Goal: Task Accomplishment & Management: Manage account settings

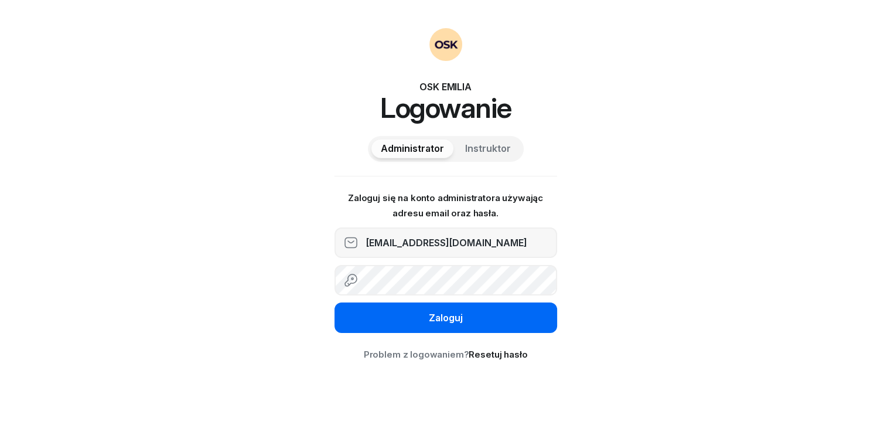
click at [422, 320] on button "Zaloguj" at bounding box center [446, 317] width 223 height 30
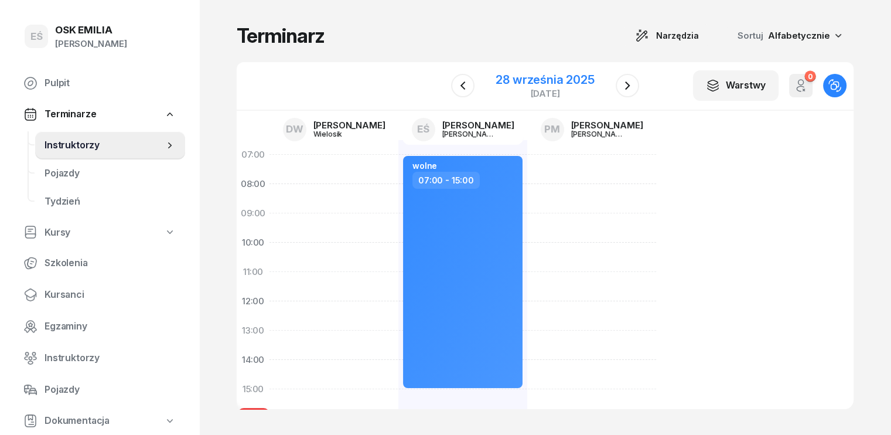
click at [553, 82] on div "28 września 2025" at bounding box center [545, 80] width 98 height 12
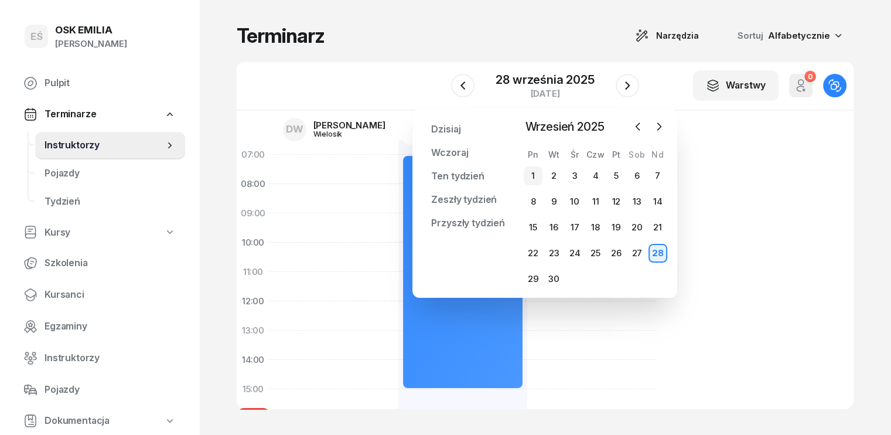
click at [532, 176] on div "1" at bounding box center [533, 175] width 19 height 19
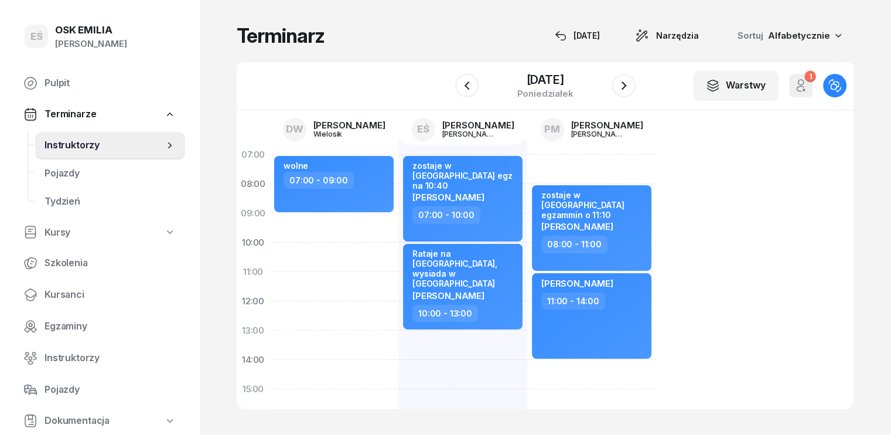
click at [645, 93] on div "W Wybierz DW [PERSON_NAME] EŚ [PERSON_NAME] PM [PERSON_NAME] [DATE] Warstwy 1 O…" at bounding box center [545, 86] width 617 height 49
click at [626, 84] on icon "button" at bounding box center [624, 86] width 14 height 14
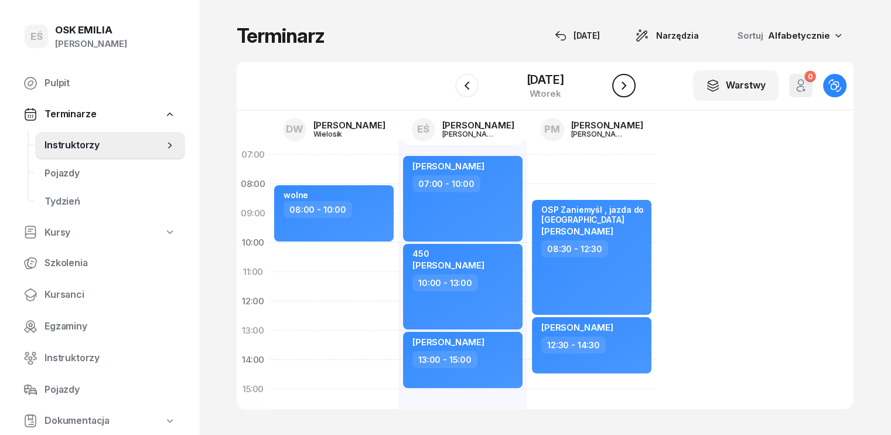
click at [626, 83] on icon "button" at bounding box center [624, 86] width 14 height 14
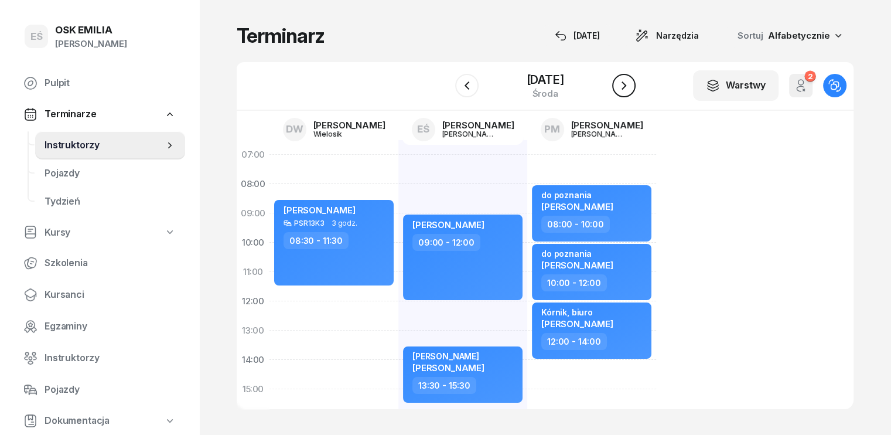
click at [626, 83] on icon "button" at bounding box center [624, 86] width 14 height 14
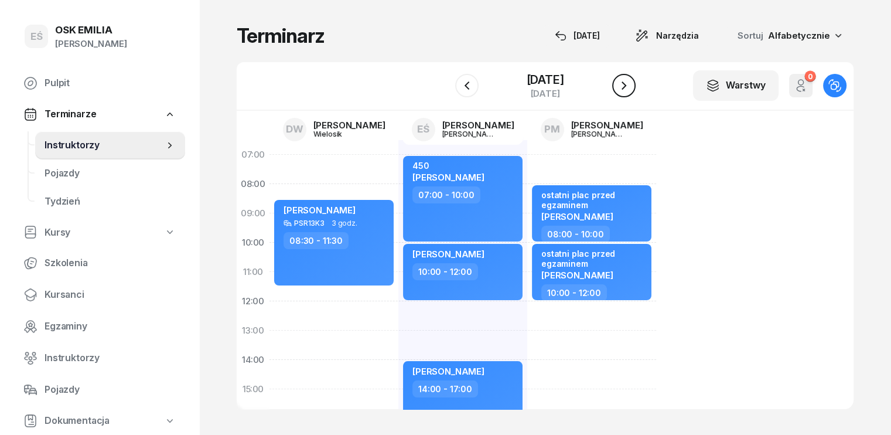
click at [626, 83] on icon "button" at bounding box center [624, 86] width 14 height 14
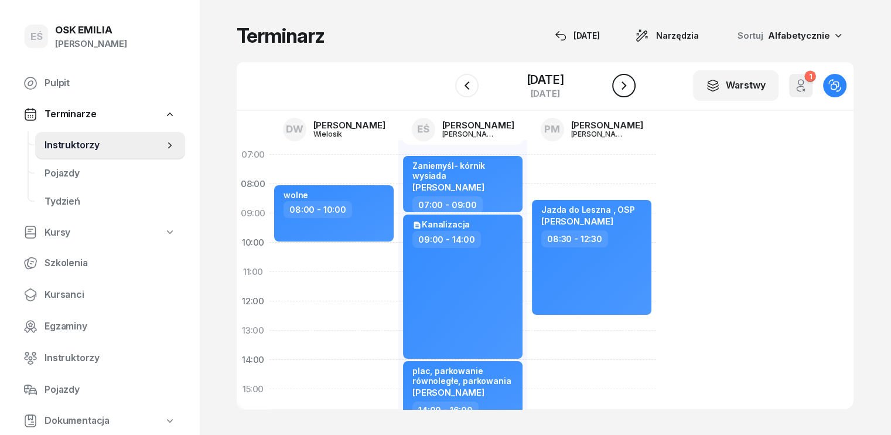
click at [626, 83] on icon "button" at bounding box center [624, 86] width 14 height 14
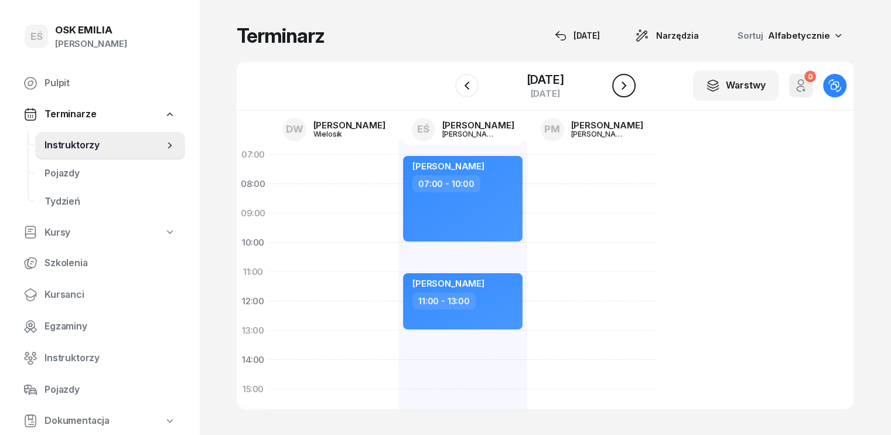
click at [633, 82] on button "button" at bounding box center [623, 85] width 23 height 23
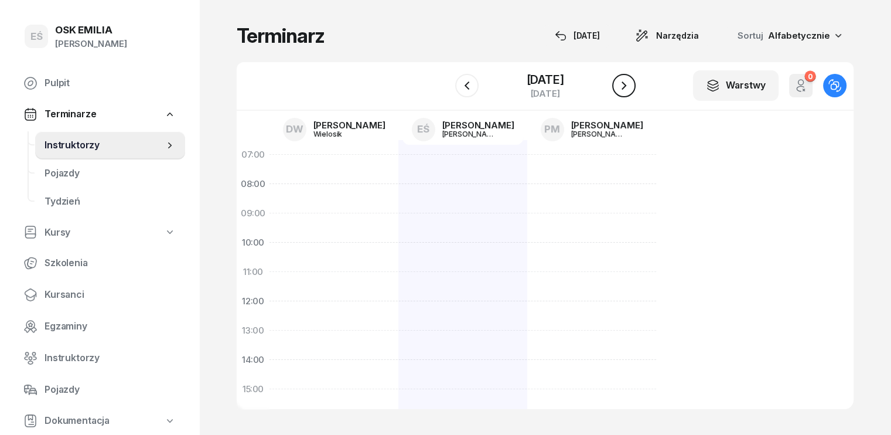
click at [633, 82] on button "button" at bounding box center [623, 85] width 23 height 23
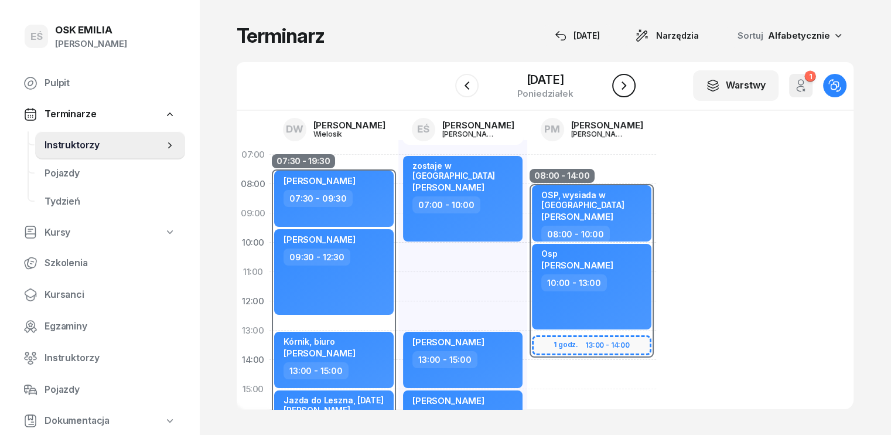
click at [633, 82] on button "button" at bounding box center [623, 85] width 23 height 23
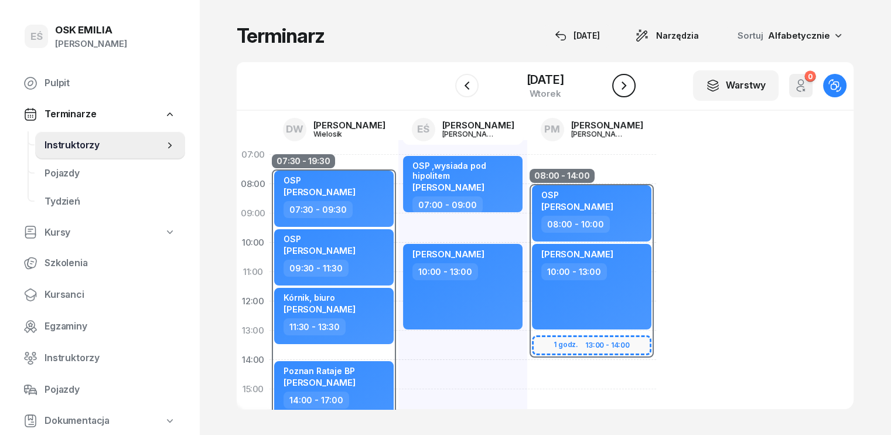
click at [633, 82] on button "button" at bounding box center [623, 85] width 23 height 23
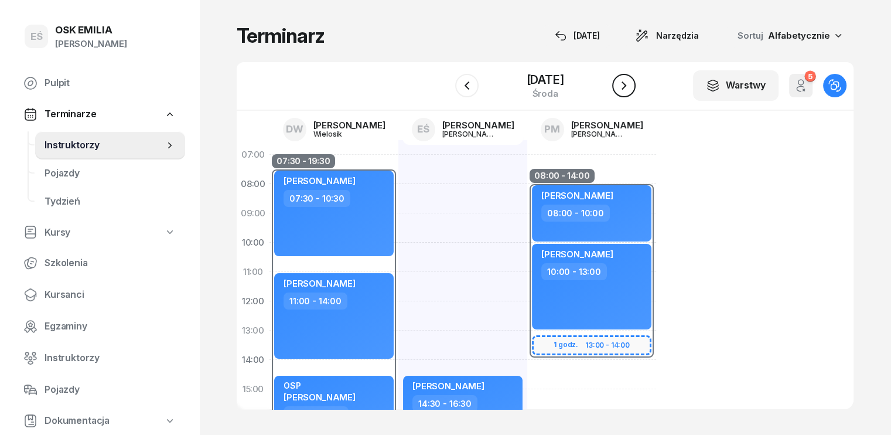
click at [631, 82] on icon "button" at bounding box center [624, 86] width 14 height 14
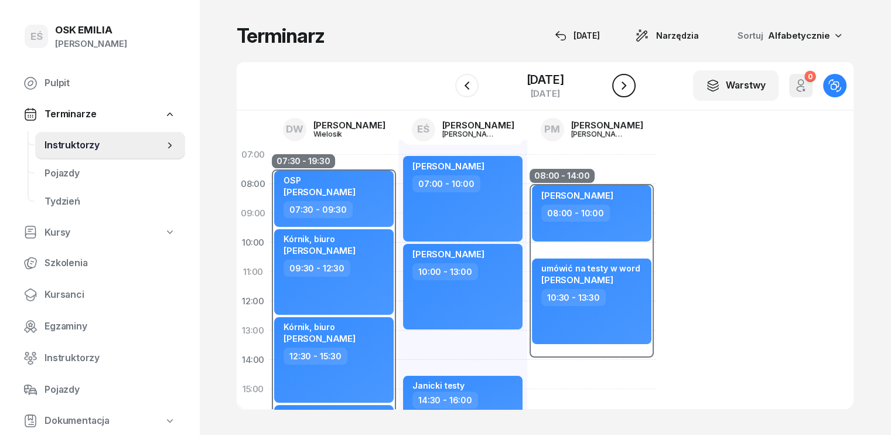
click at [633, 82] on button "button" at bounding box center [623, 85] width 23 height 23
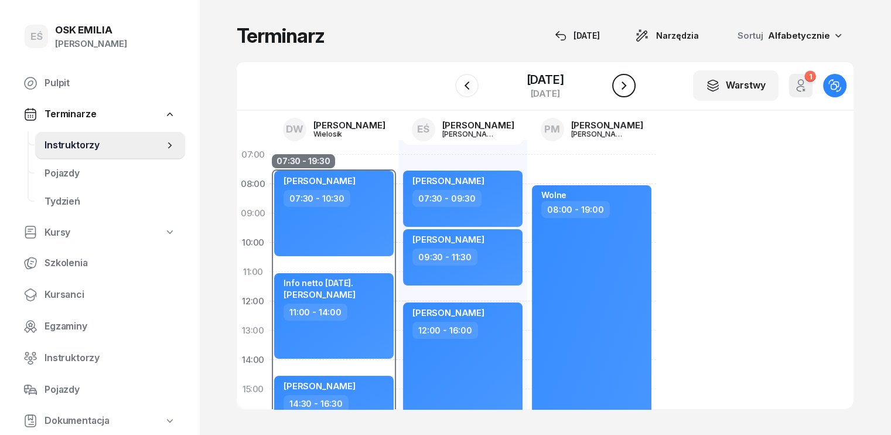
click at [633, 82] on button "button" at bounding box center [623, 85] width 23 height 23
click at [631, 83] on icon "button" at bounding box center [624, 86] width 14 height 14
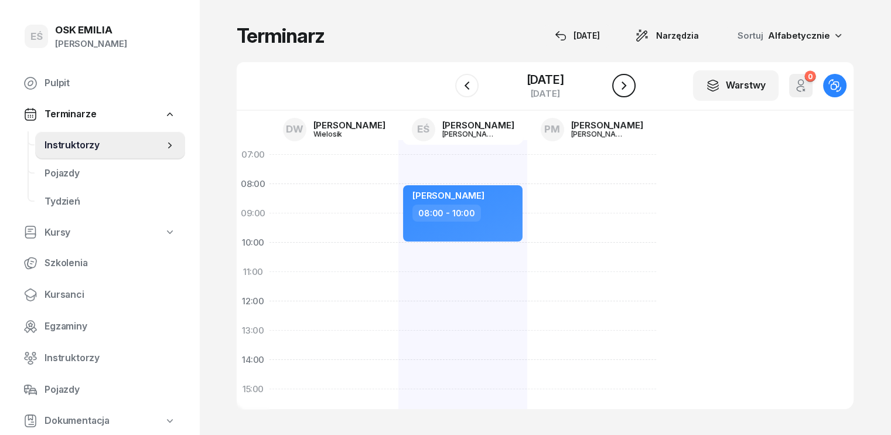
click at [631, 83] on icon "button" at bounding box center [624, 86] width 14 height 14
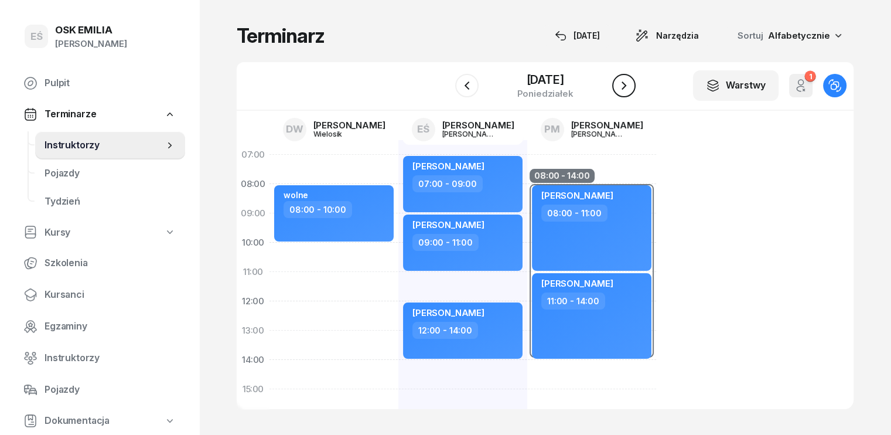
click at [630, 84] on icon "button" at bounding box center [624, 86] width 14 height 14
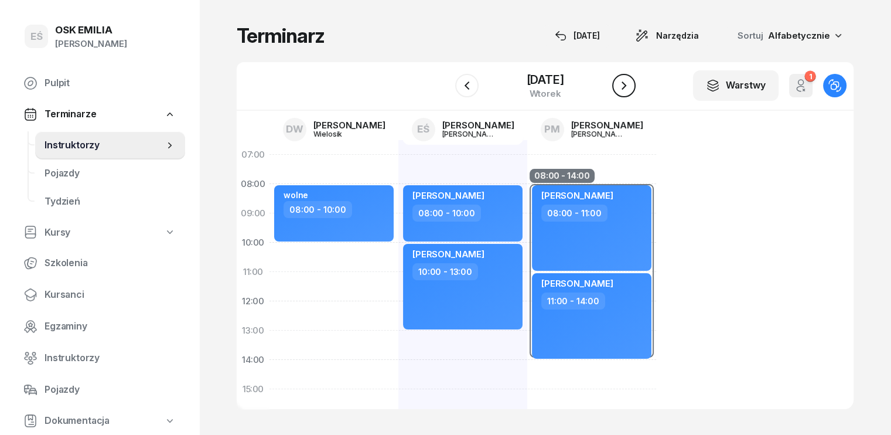
click at [630, 84] on icon "button" at bounding box center [624, 86] width 14 height 14
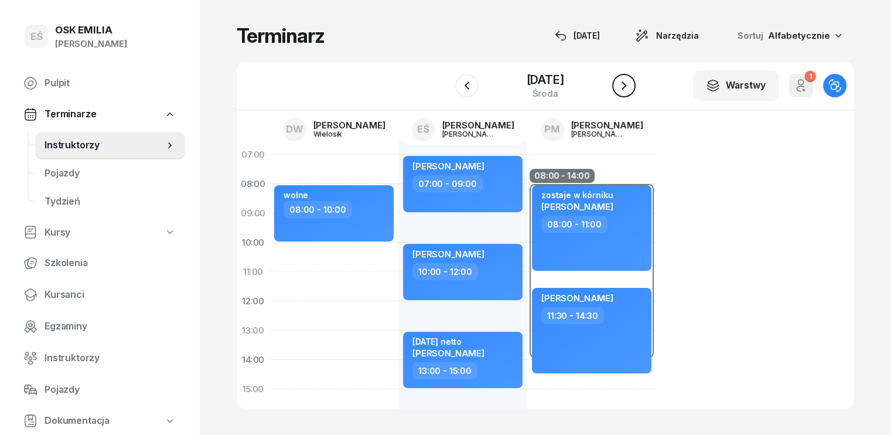
click at [630, 84] on icon "button" at bounding box center [624, 86] width 14 height 14
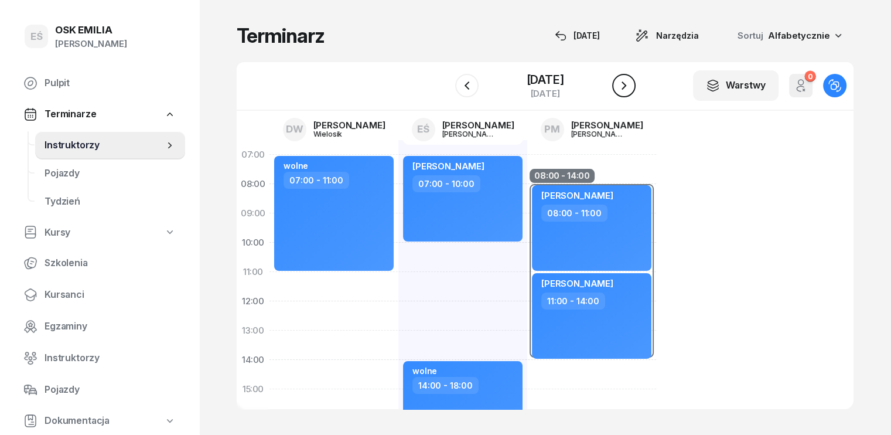
click at [630, 83] on icon "button" at bounding box center [624, 86] width 14 height 14
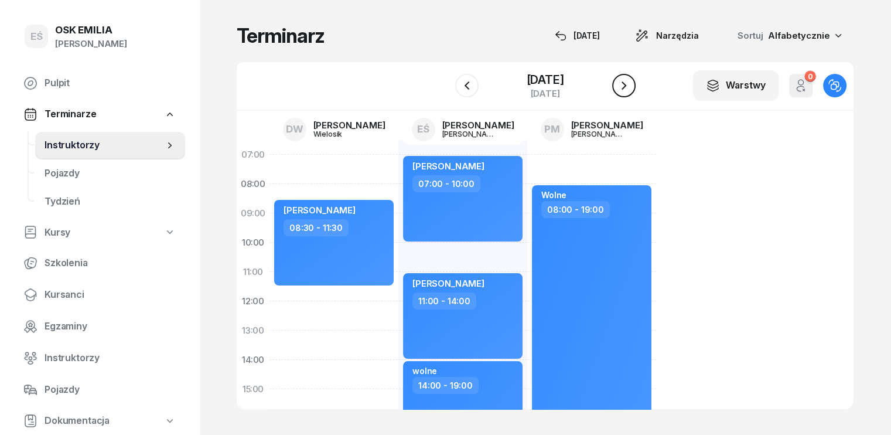
click at [631, 83] on icon "button" at bounding box center [624, 86] width 14 height 14
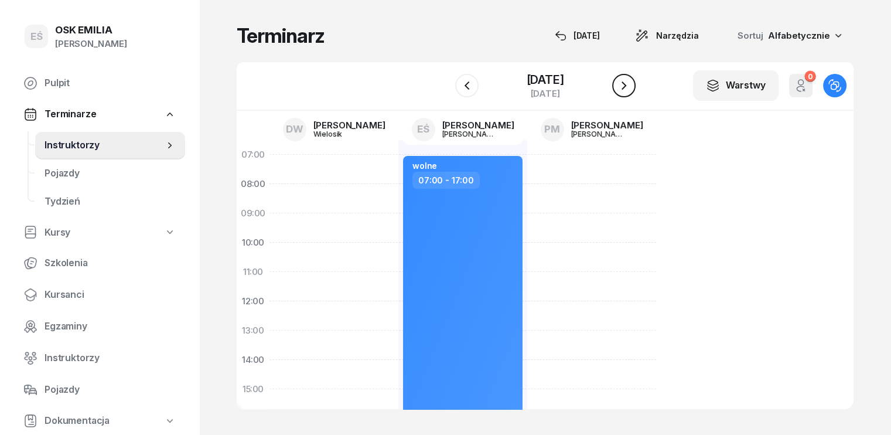
click at [631, 83] on icon "button" at bounding box center [624, 86] width 14 height 14
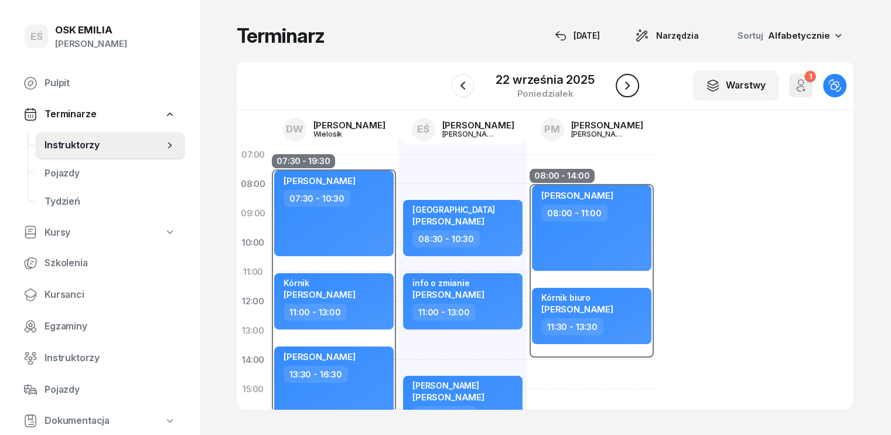
click at [631, 84] on icon "button" at bounding box center [628, 86] width 14 height 14
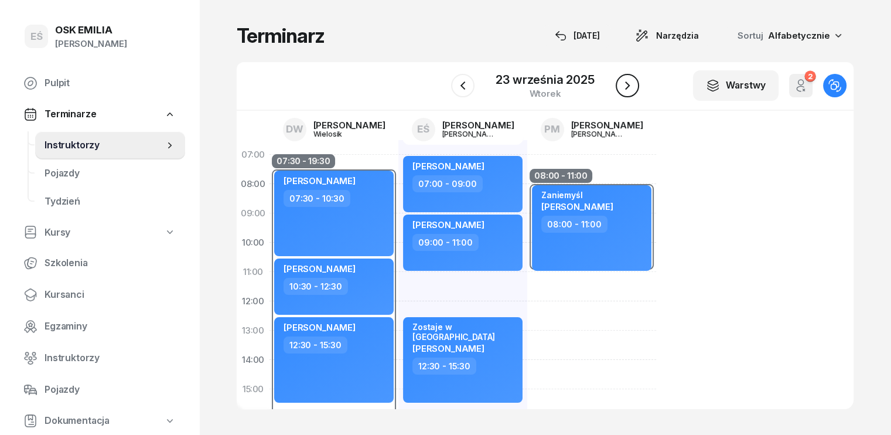
click at [631, 85] on icon "button" at bounding box center [628, 86] width 14 height 14
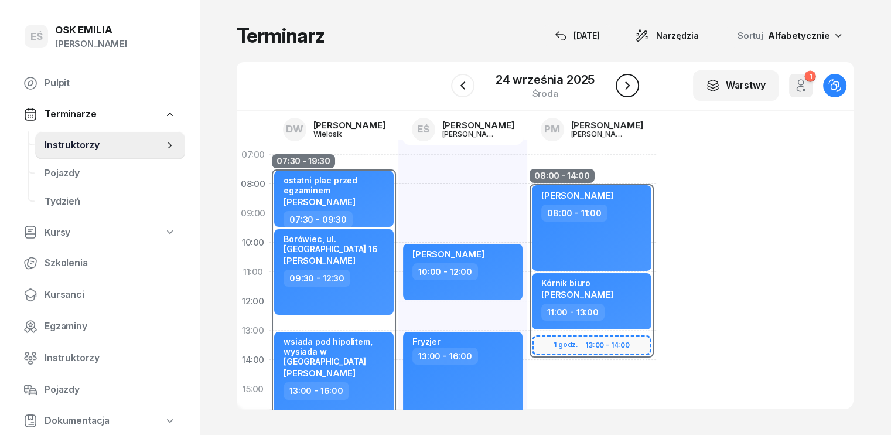
click at [631, 85] on icon "button" at bounding box center [628, 86] width 14 height 14
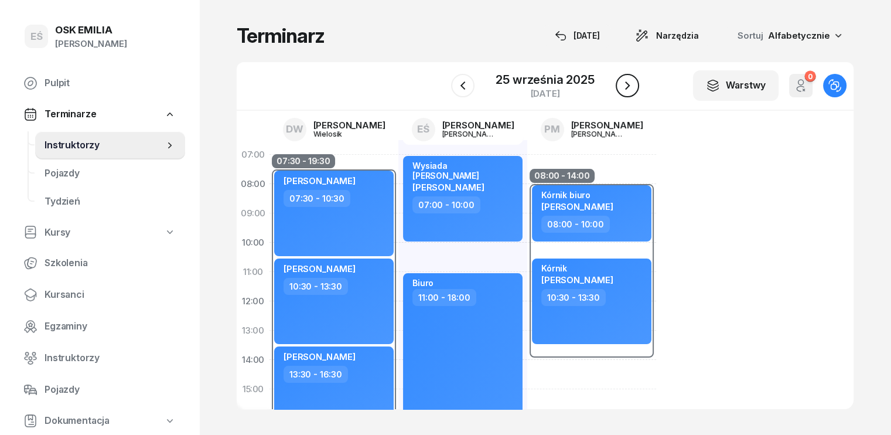
click at [631, 86] on icon "button" at bounding box center [628, 86] width 14 height 14
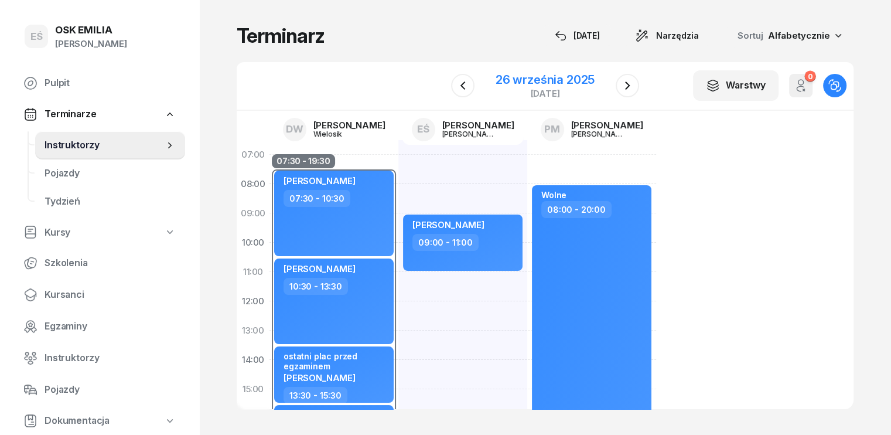
click at [499, 79] on div "26 września 2025" at bounding box center [545, 80] width 99 height 12
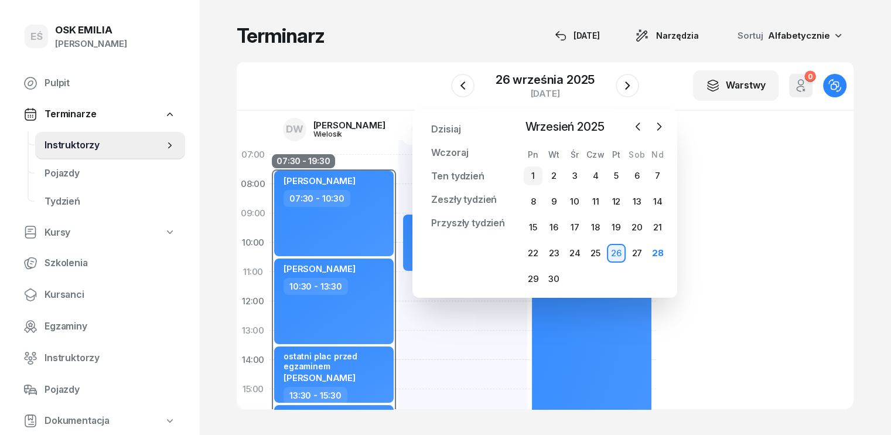
click at [536, 176] on div "1" at bounding box center [533, 175] width 19 height 19
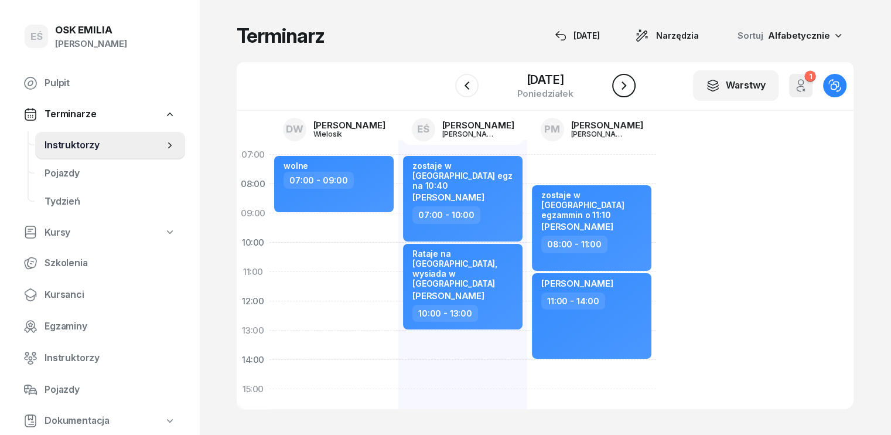
click at [626, 88] on icon "button" at bounding box center [624, 86] width 14 height 14
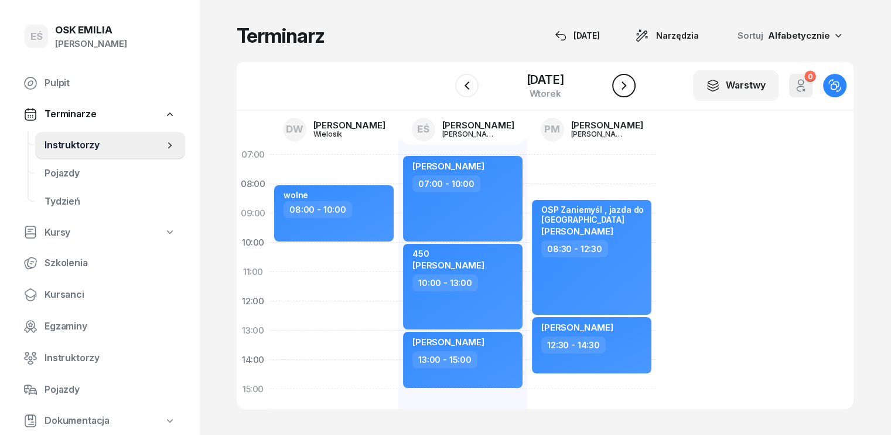
click at [626, 88] on icon "button" at bounding box center [624, 86] width 14 height 14
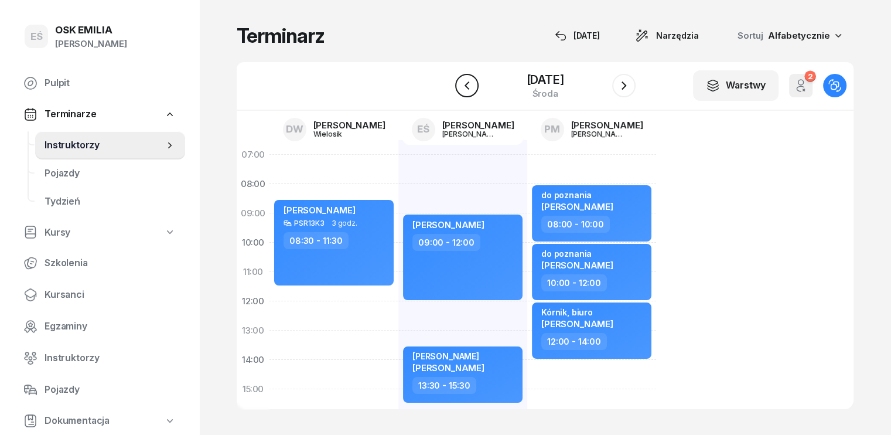
click at [471, 84] on icon "button" at bounding box center [467, 86] width 14 height 14
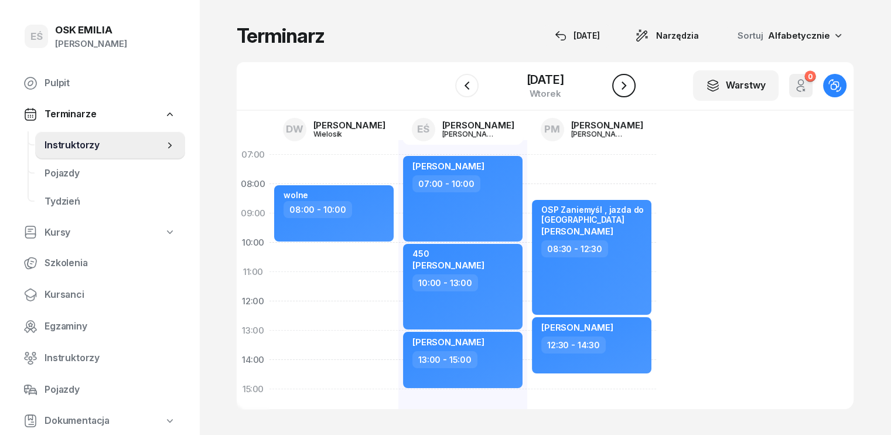
click at [624, 87] on icon "button" at bounding box center [624, 85] width 5 height 8
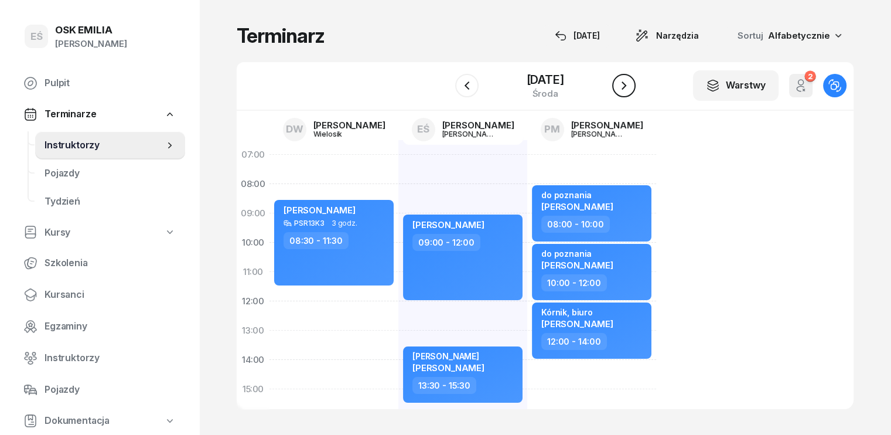
click at [624, 87] on icon "button" at bounding box center [624, 85] width 5 height 8
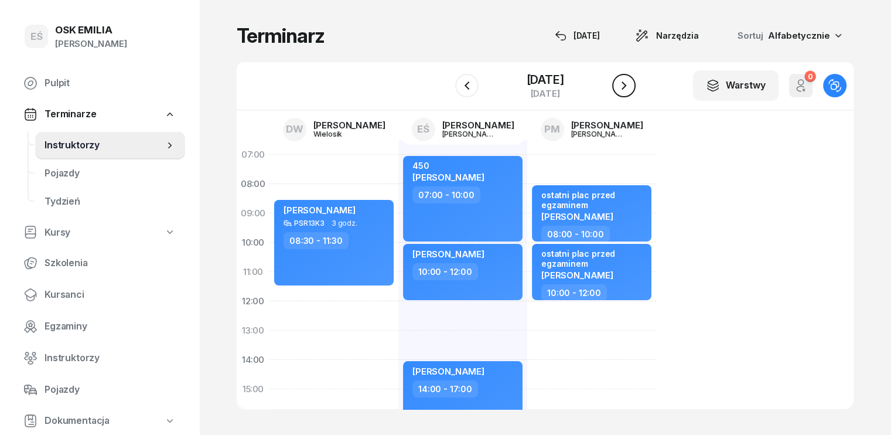
click at [624, 87] on icon "button" at bounding box center [624, 85] width 5 height 8
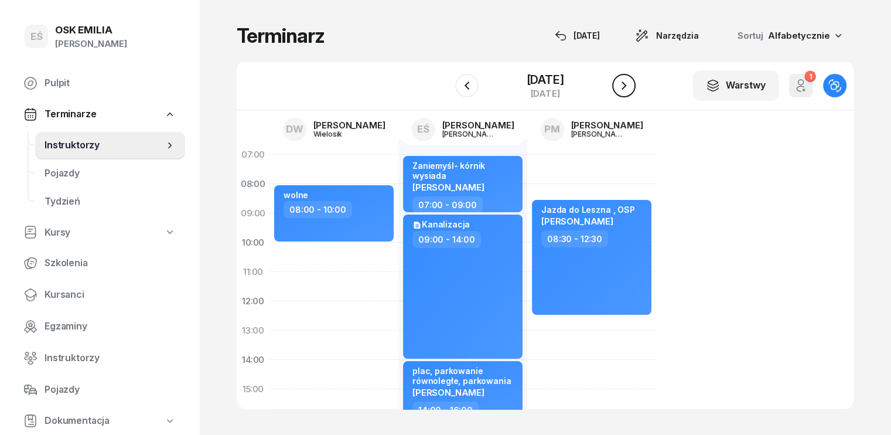
click at [624, 87] on icon "button" at bounding box center [624, 85] width 5 height 8
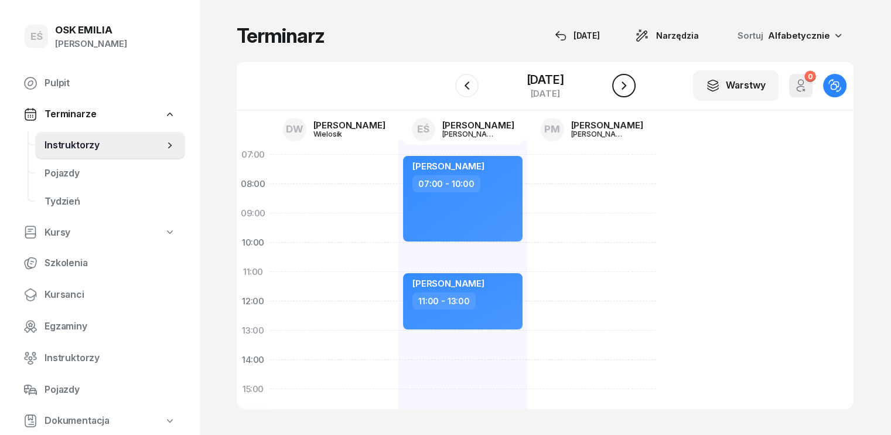
click at [624, 87] on icon "button" at bounding box center [624, 85] width 5 height 8
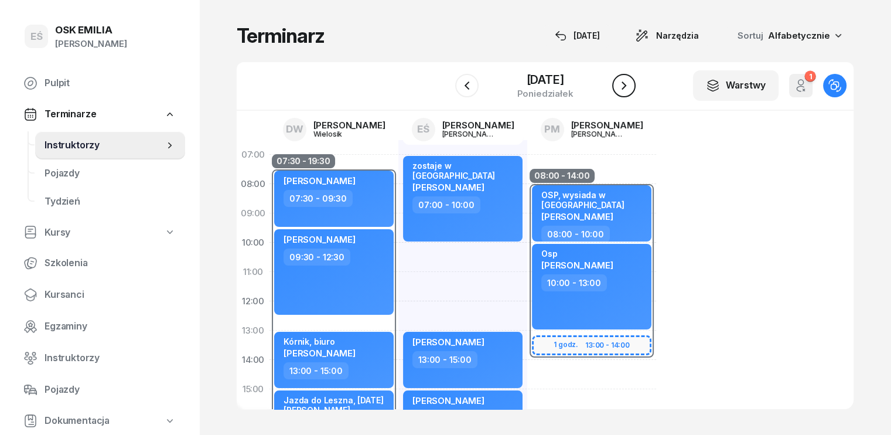
click at [624, 87] on icon "button" at bounding box center [624, 85] width 5 height 8
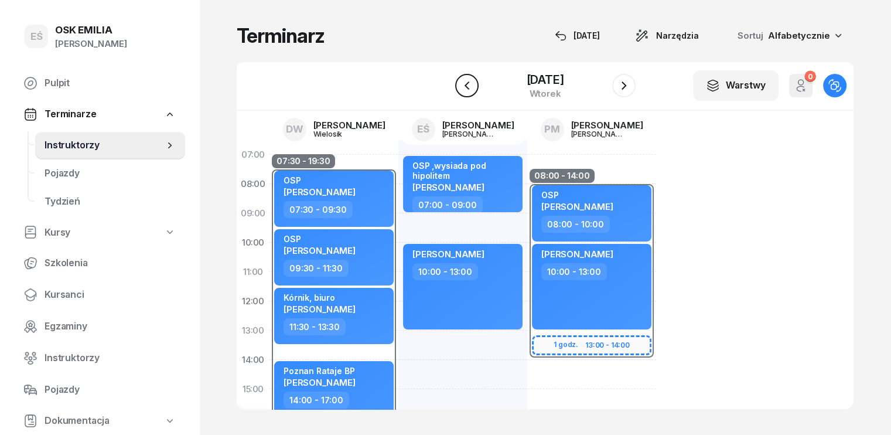
click at [467, 83] on icon "button" at bounding box center [466, 85] width 5 height 8
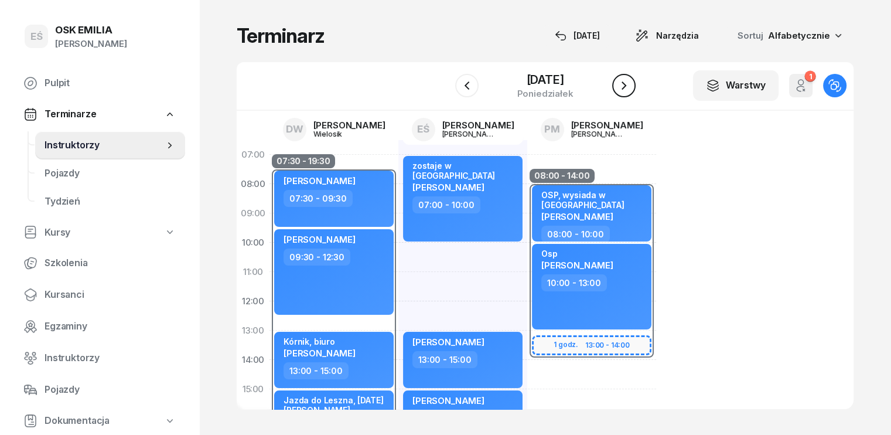
click at [626, 86] on icon "button" at bounding box center [624, 86] width 14 height 14
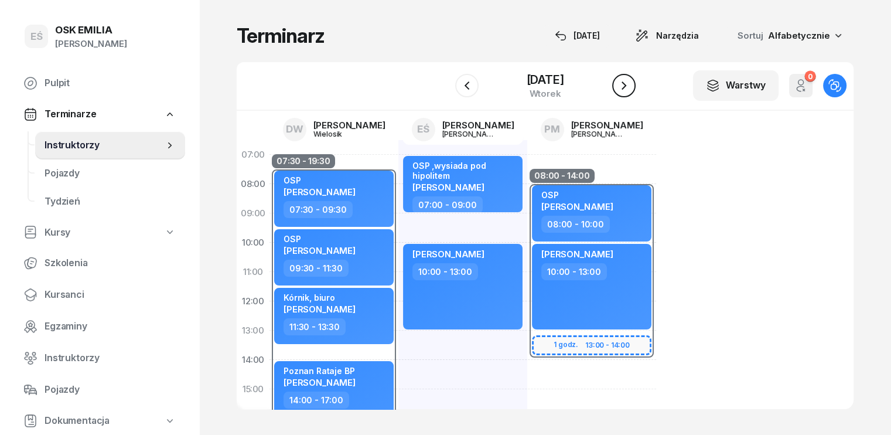
click at [626, 86] on icon "button" at bounding box center [624, 86] width 14 height 14
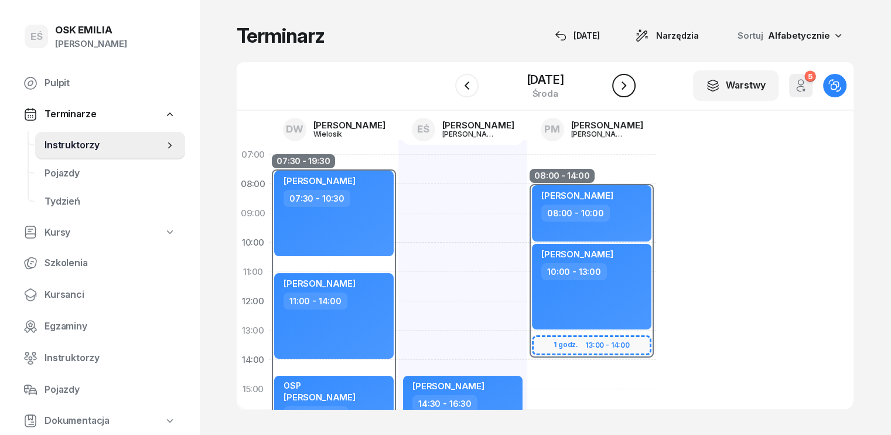
click at [626, 86] on icon "button" at bounding box center [624, 85] width 5 height 8
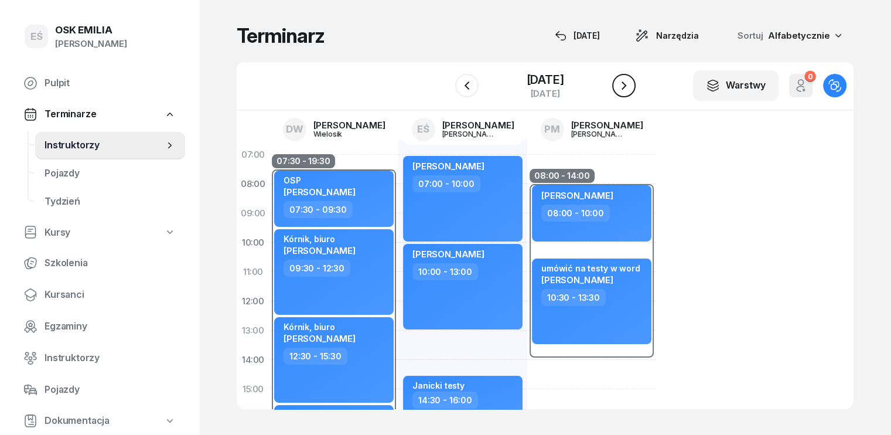
click at [626, 86] on icon "button" at bounding box center [624, 85] width 5 height 8
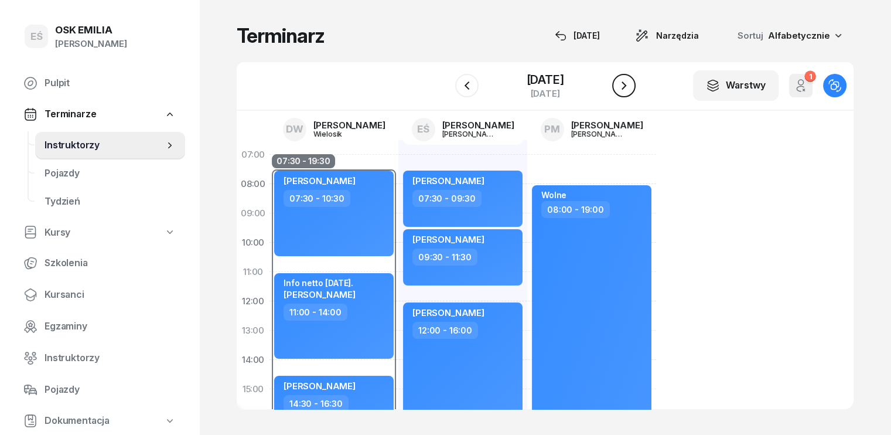
click at [626, 86] on icon "button" at bounding box center [624, 85] width 5 height 8
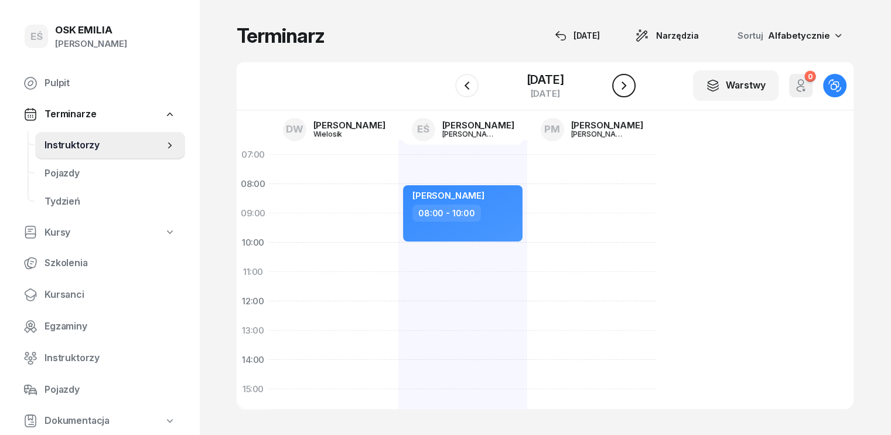
click at [626, 86] on icon "button" at bounding box center [624, 85] width 5 height 8
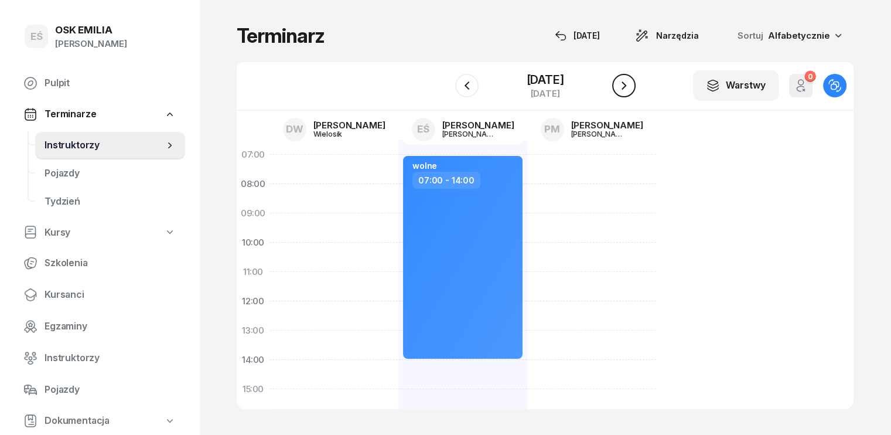
click at [626, 86] on icon "button" at bounding box center [624, 86] width 14 height 14
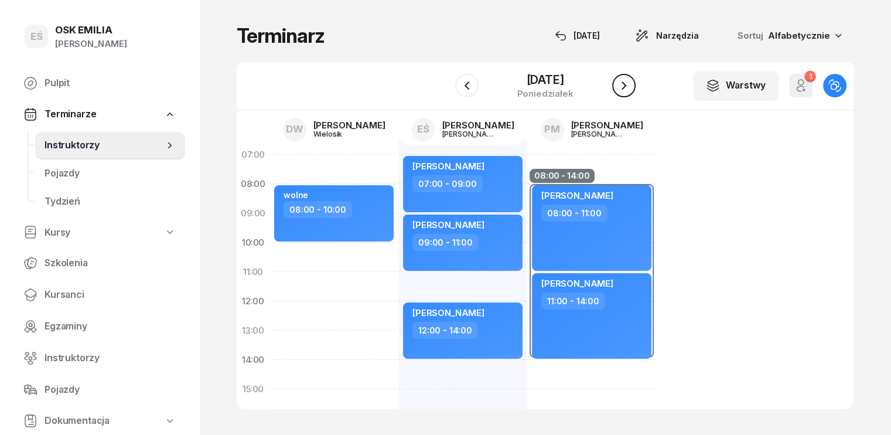
click at [626, 86] on icon "button" at bounding box center [624, 85] width 5 height 8
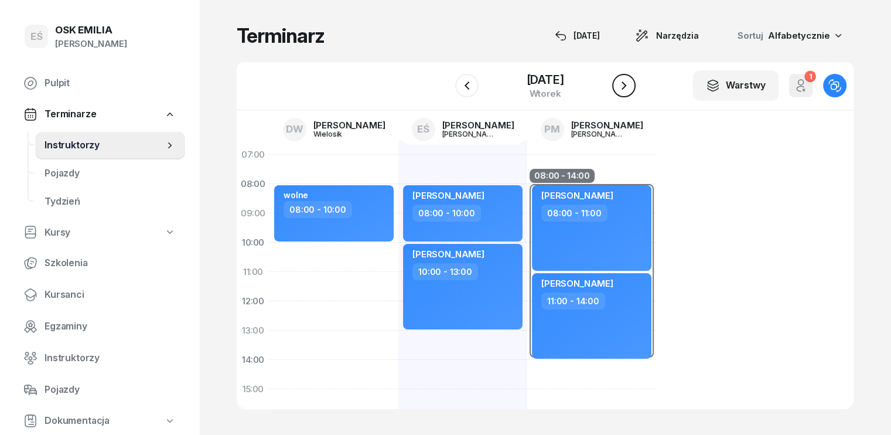
click at [626, 86] on icon "button" at bounding box center [624, 85] width 5 height 8
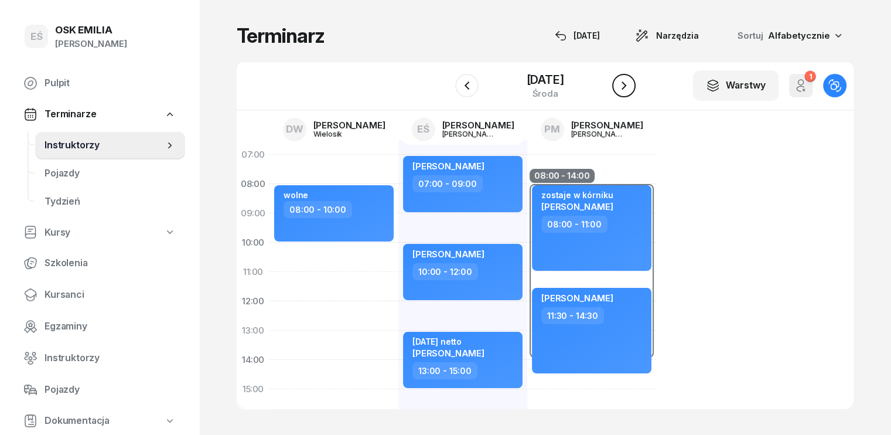
click at [633, 84] on button "button" at bounding box center [623, 85] width 23 height 23
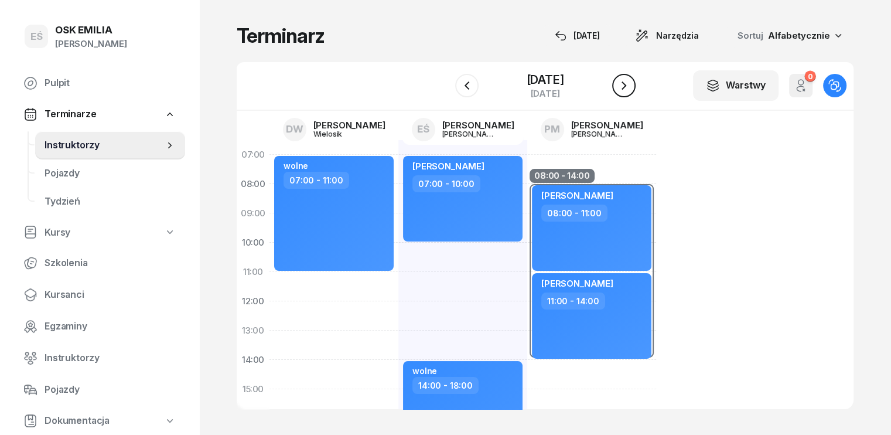
click at [629, 86] on icon "button" at bounding box center [624, 86] width 14 height 14
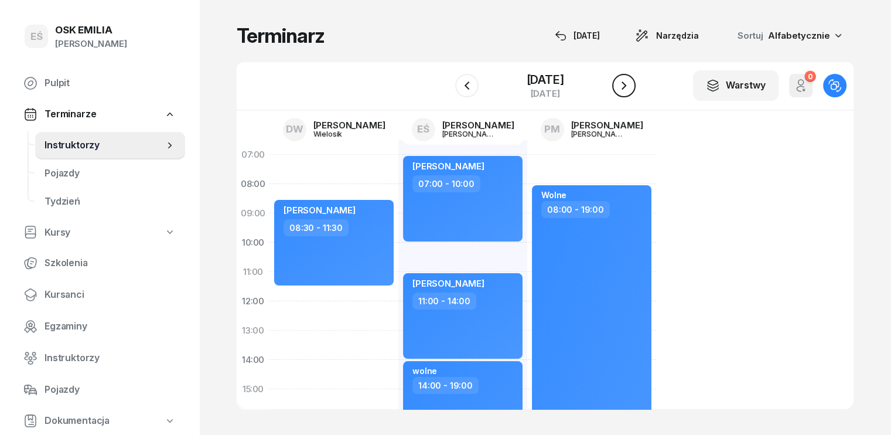
click at [629, 86] on icon "button" at bounding box center [624, 86] width 14 height 14
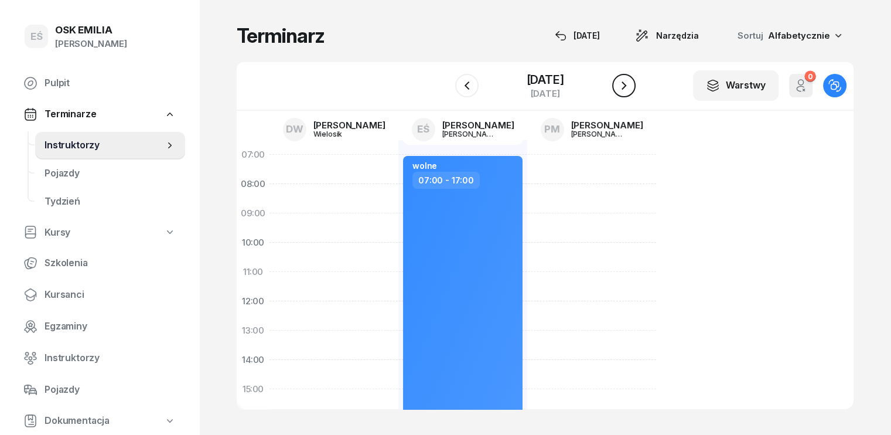
click at [626, 86] on icon "button" at bounding box center [624, 85] width 5 height 8
click at [629, 86] on icon "button" at bounding box center [624, 86] width 14 height 14
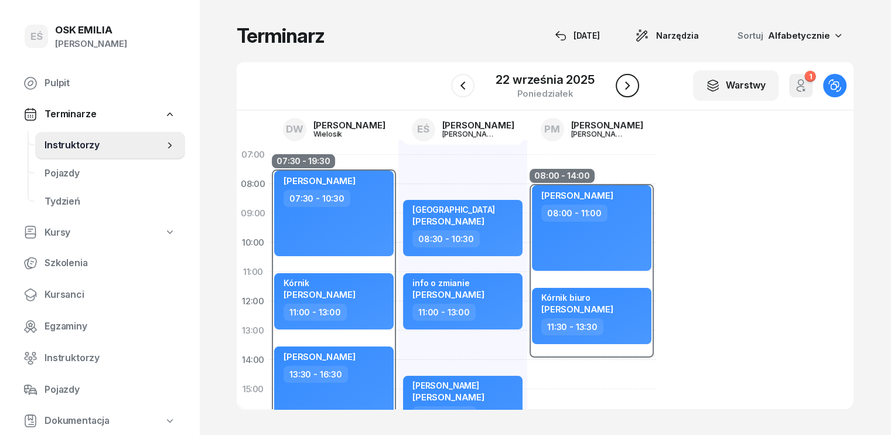
click at [629, 86] on icon "button" at bounding box center [628, 86] width 14 height 14
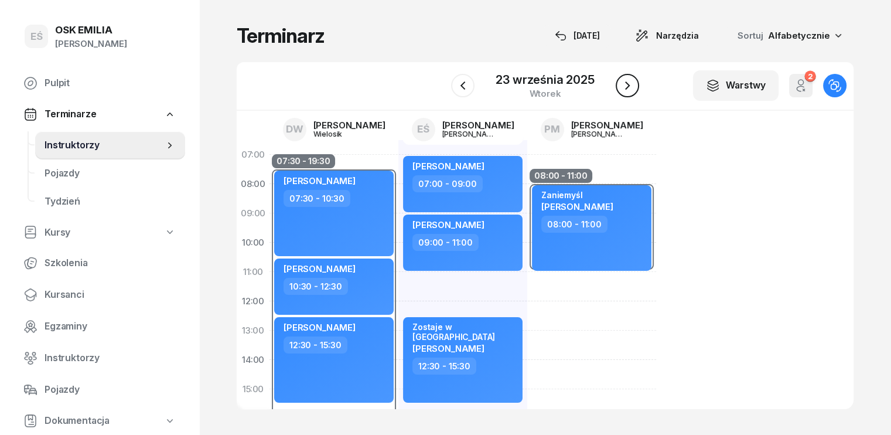
click at [629, 86] on icon "button" at bounding box center [628, 86] width 14 height 14
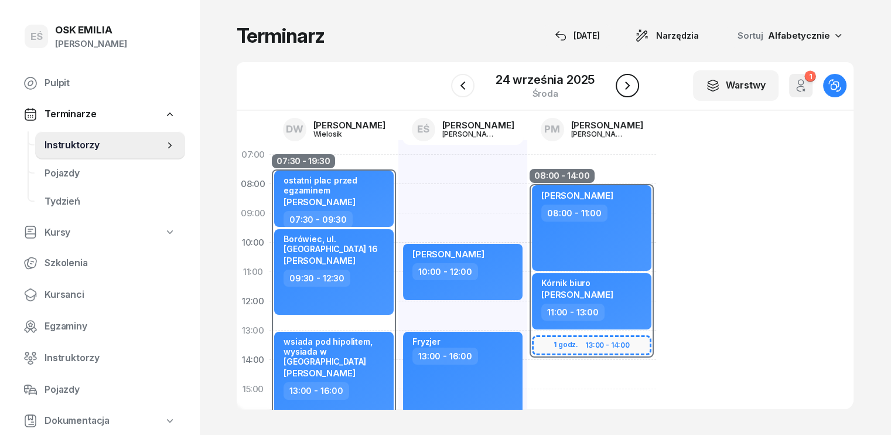
click at [629, 86] on icon "button" at bounding box center [627, 85] width 5 height 8
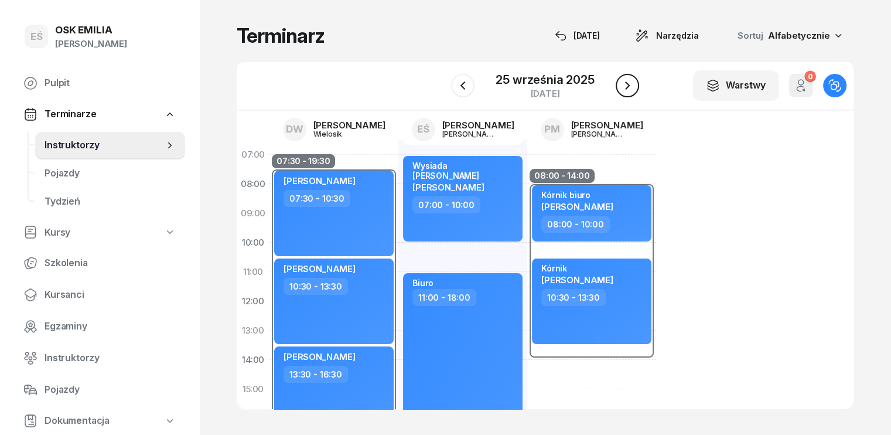
click at [628, 86] on icon "button" at bounding box center [627, 85] width 5 height 8
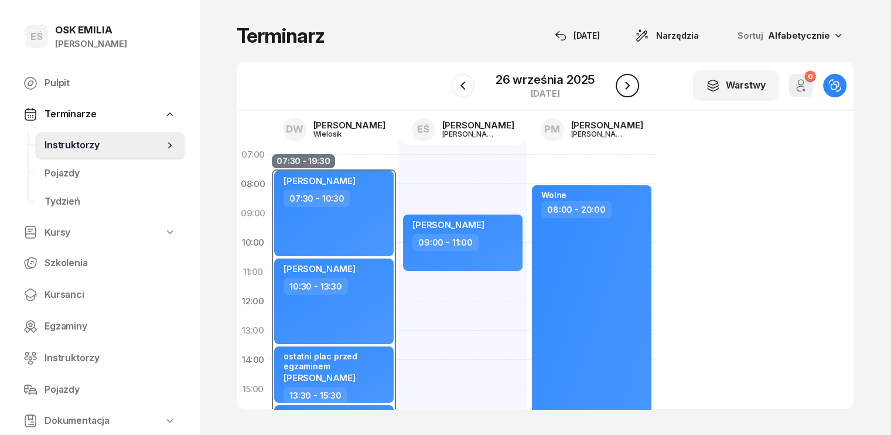
click at [628, 86] on icon "button" at bounding box center [627, 85] width 5 height 8
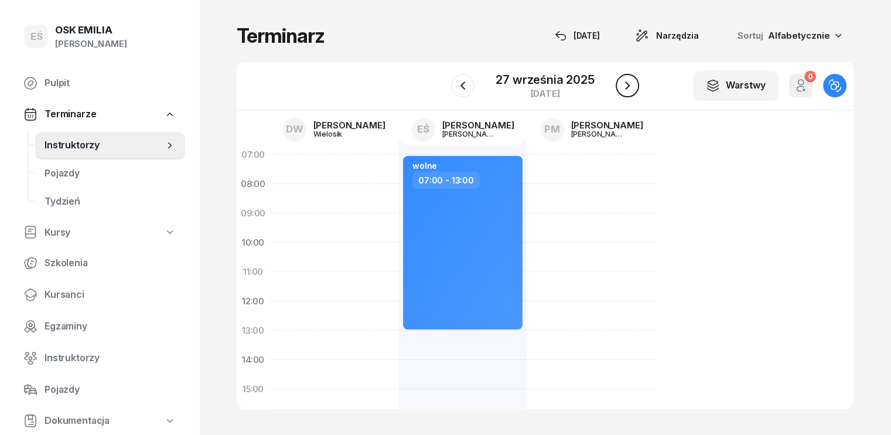
click at [628, 86] on icon "button" at bounding box center [627, 85] width 5 height 8
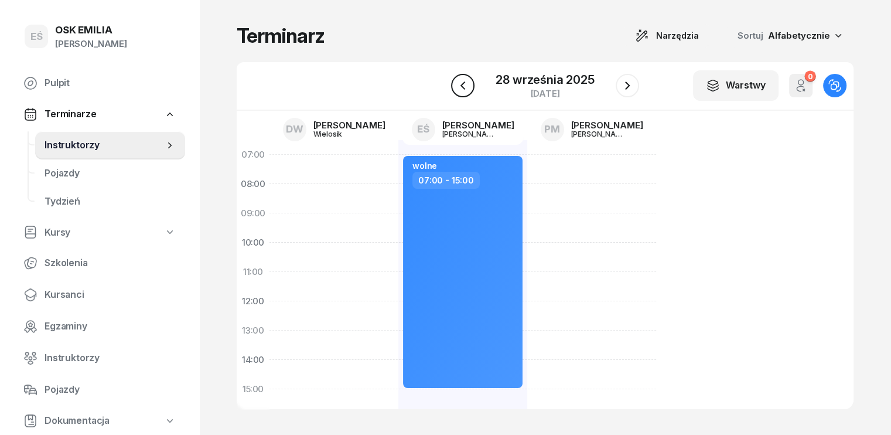
click at [472, 83] on button "button" at bounding box center [462, 85] width 23 height 23
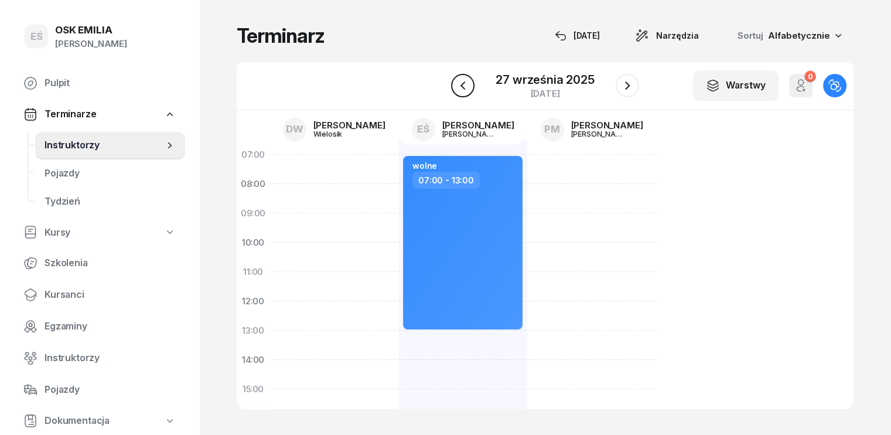
click at [472, 83] on button "button" at bounding box center [462, 85] width 23 height 23
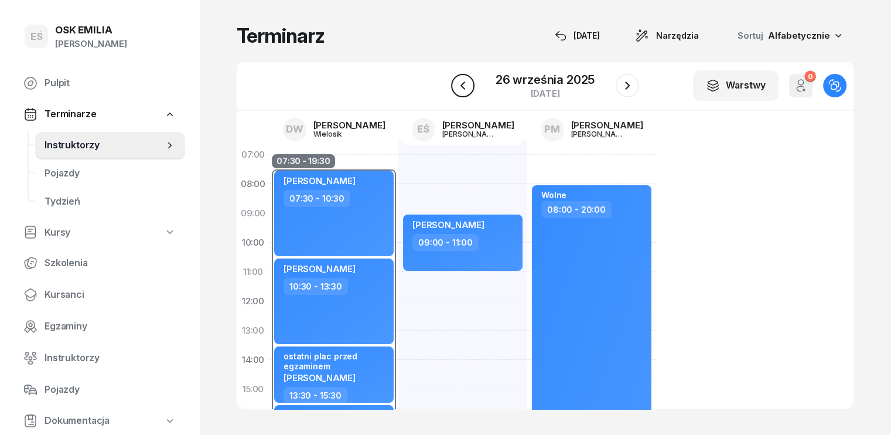
click at [469, 85] on icon "button" at bounding box center [463, 86] width 14 height 14
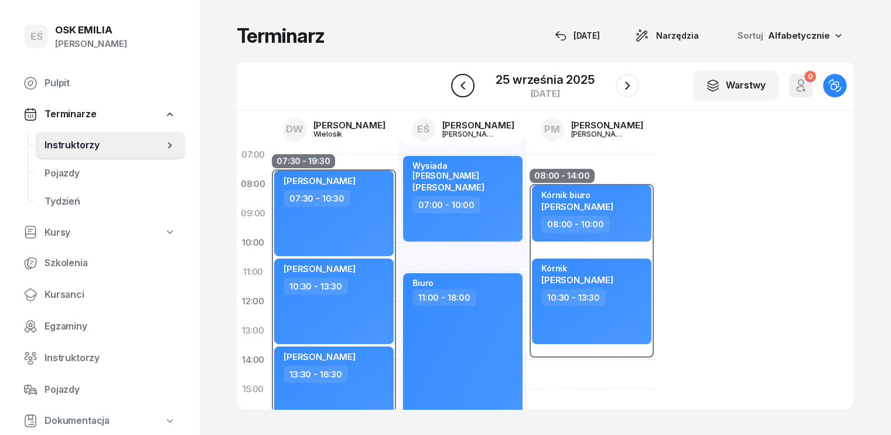
click at [470, 84] on icon "button" at bounding box center [463, 86] width 14 height 14
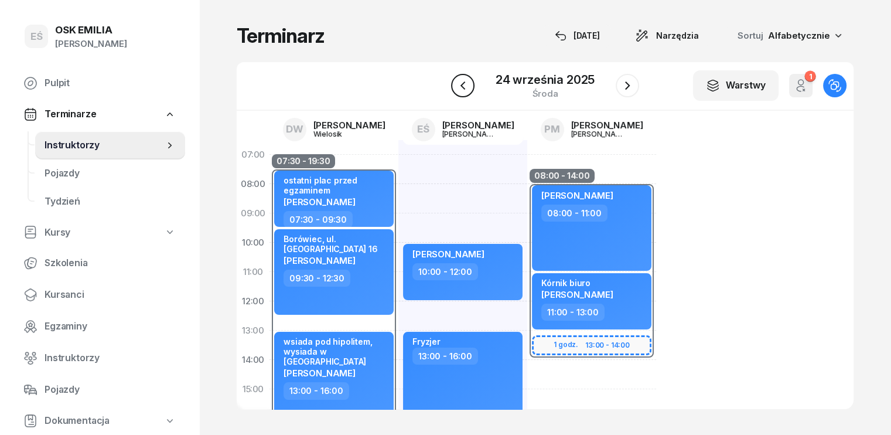
click at [470, 84] on icon "button" at bounding box center [463, 86] width 14 height 14
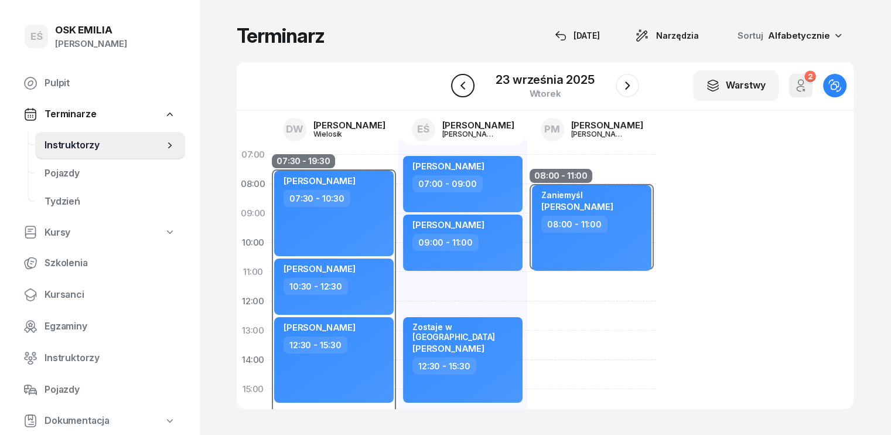
click at [470, 84] on icon "button" at bounding box center [463, 86] width 14 height 14
